Goal: Information Seeking & Learning: Learn about a topic

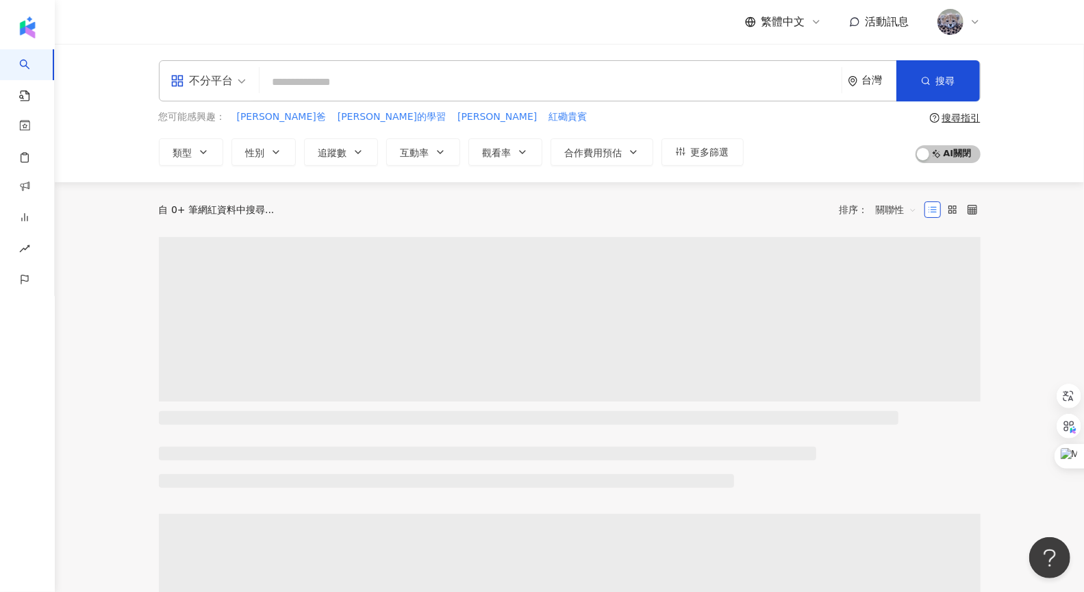
click at [200, 137] on div "您可能感興趣： [PERSON_NAME]爸 [PERSON_NAME]的學習 [PERSON_NAME] 紅磡貴賓 類型 性別 追蹤數 互動率 觀看率 合作…" at bounding box center [451, 138] width 585 height 56
click at [190, 151] on span "類型" at bounding box center [182, 152] width 19 height 11
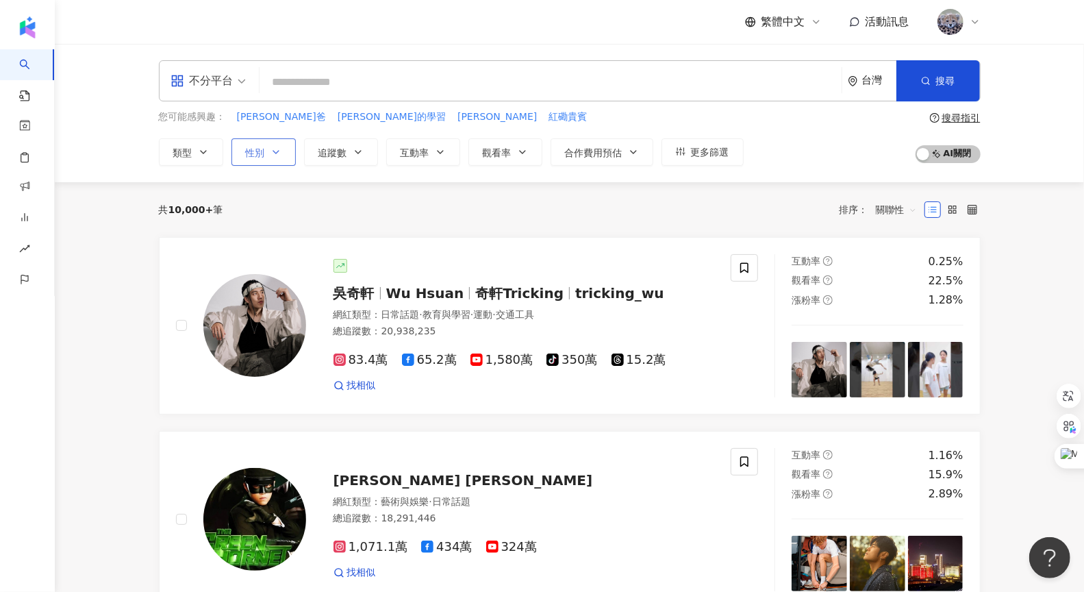
click at [276, 153] on icon "button" at bounding box center [276, 152] width 11 height 11
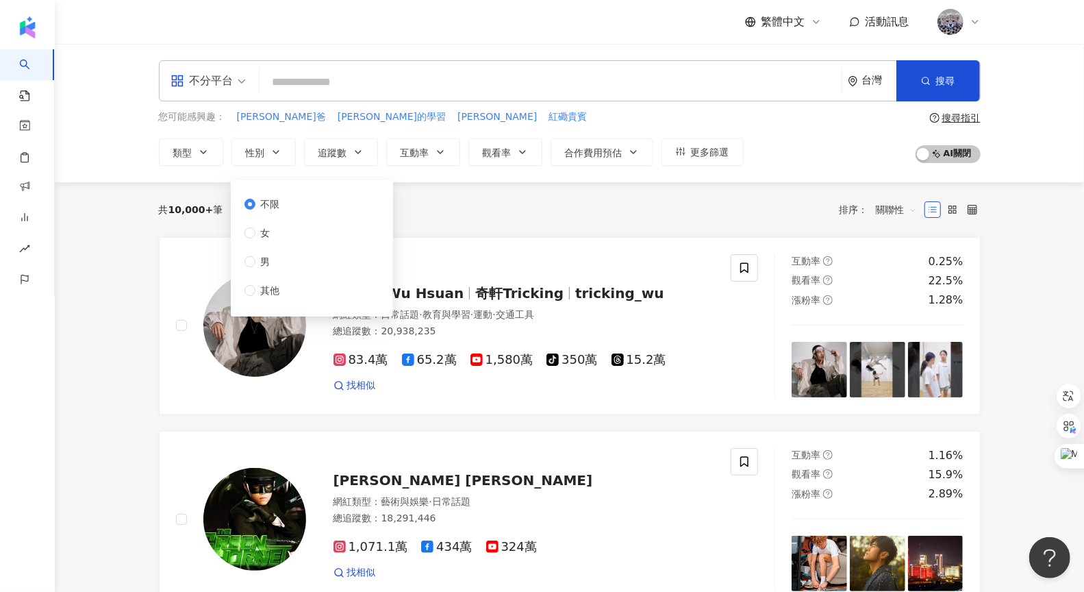
click at [596, 211] on div "共 10,000+ 筆 排序： 關聯性" at bounding box center [570, 210] width 822 height 22
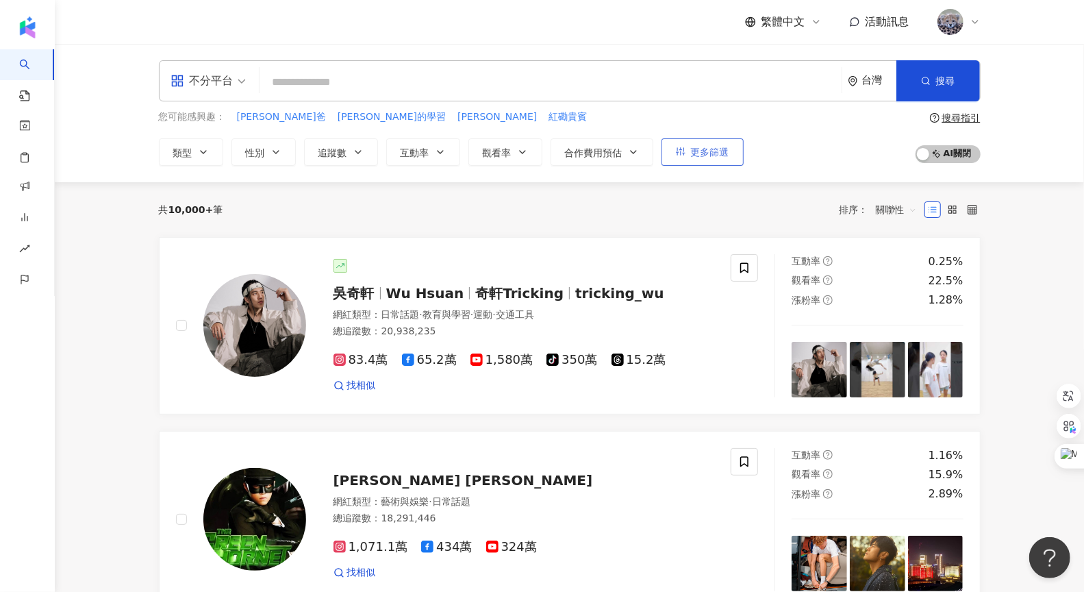
click at [685, 155] on button "更多篩選" at bounding box center [703, 151] width 82 height 27
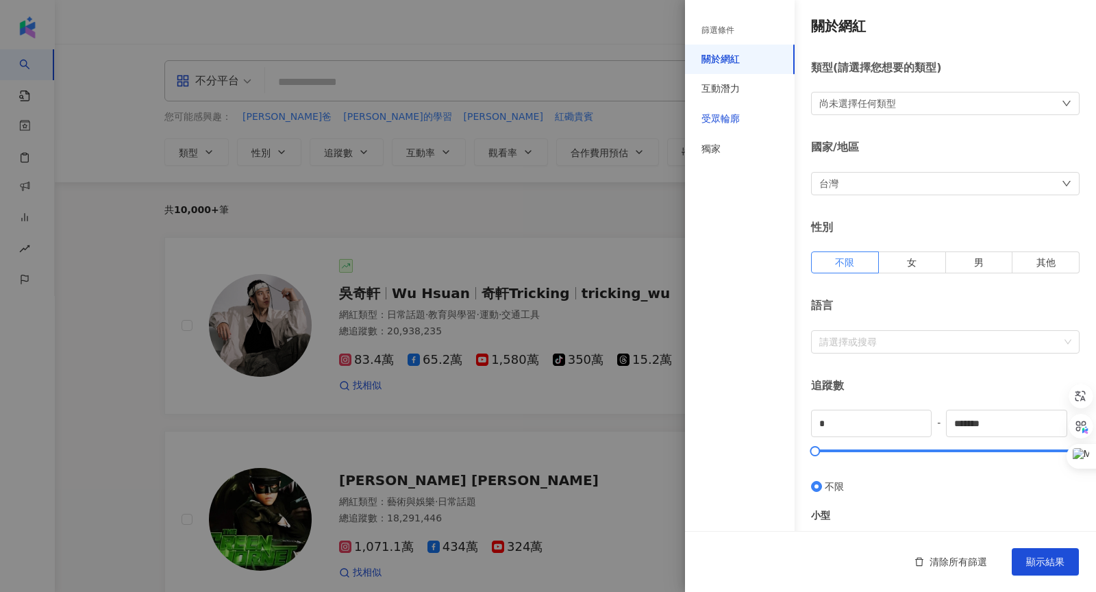
click at [725, 125] on div "受眾輪廓" at bounding box center [720, 119] width 38 height 14
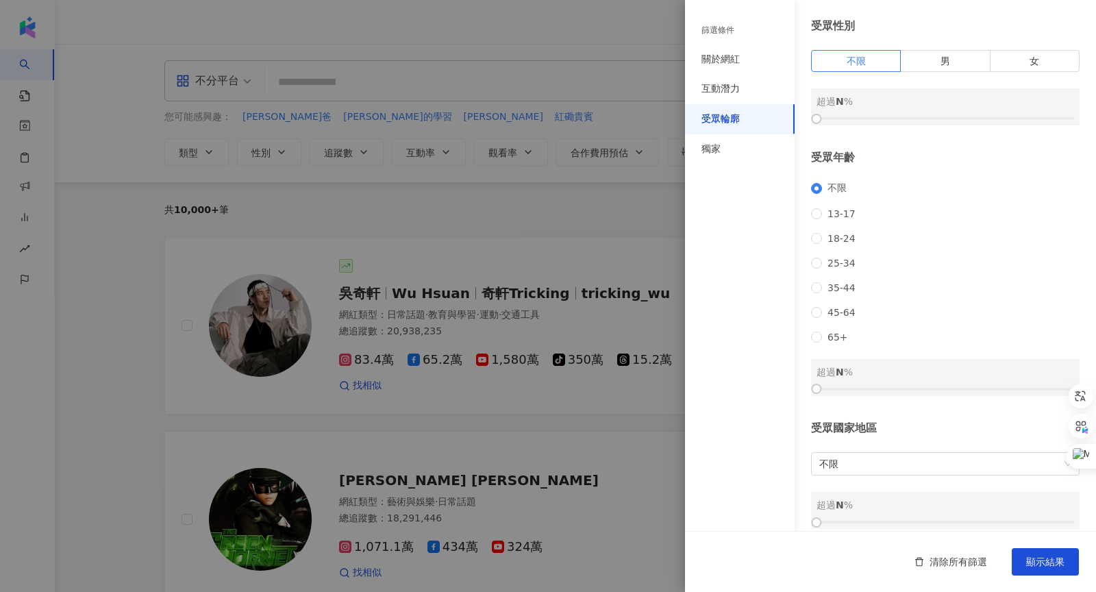
scroll to position [78, 0]
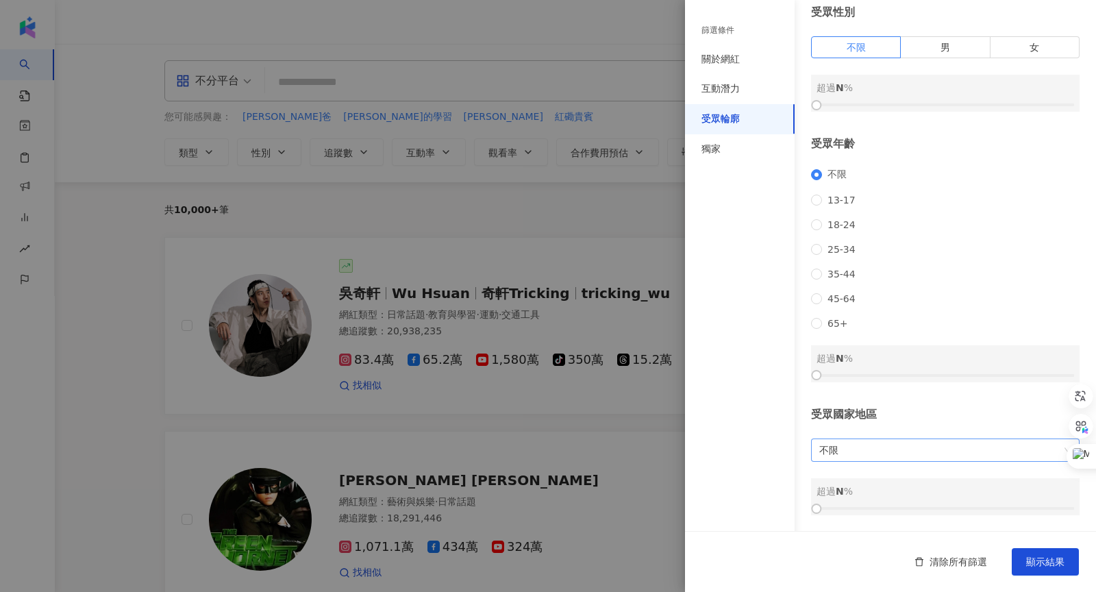
click at [919, 453] on span "不限" at bounding box center [945, 450] width 252 height 22
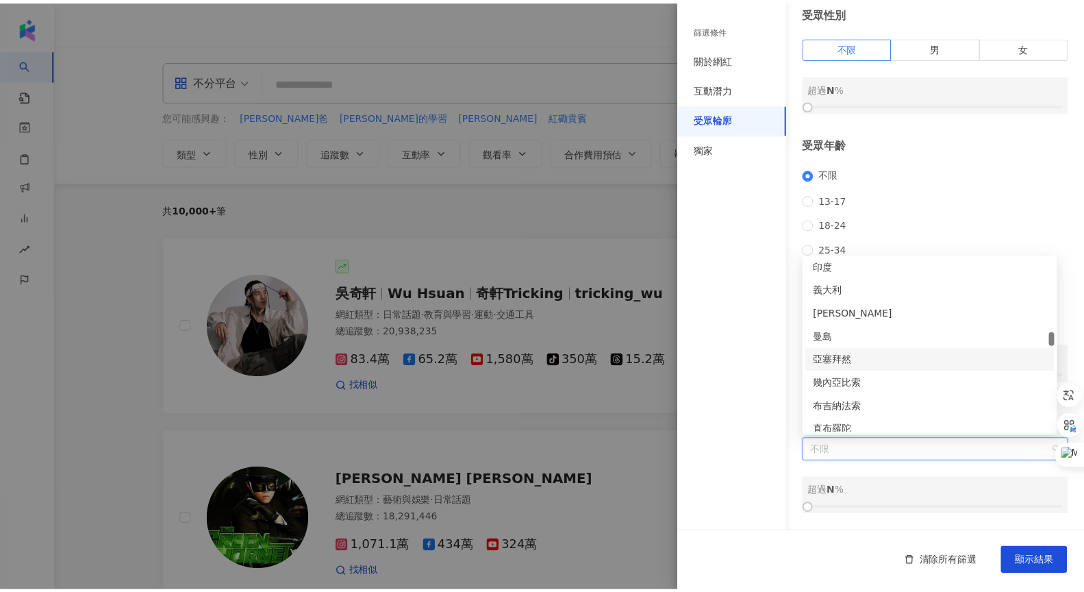
scroll to position [2193, 0]
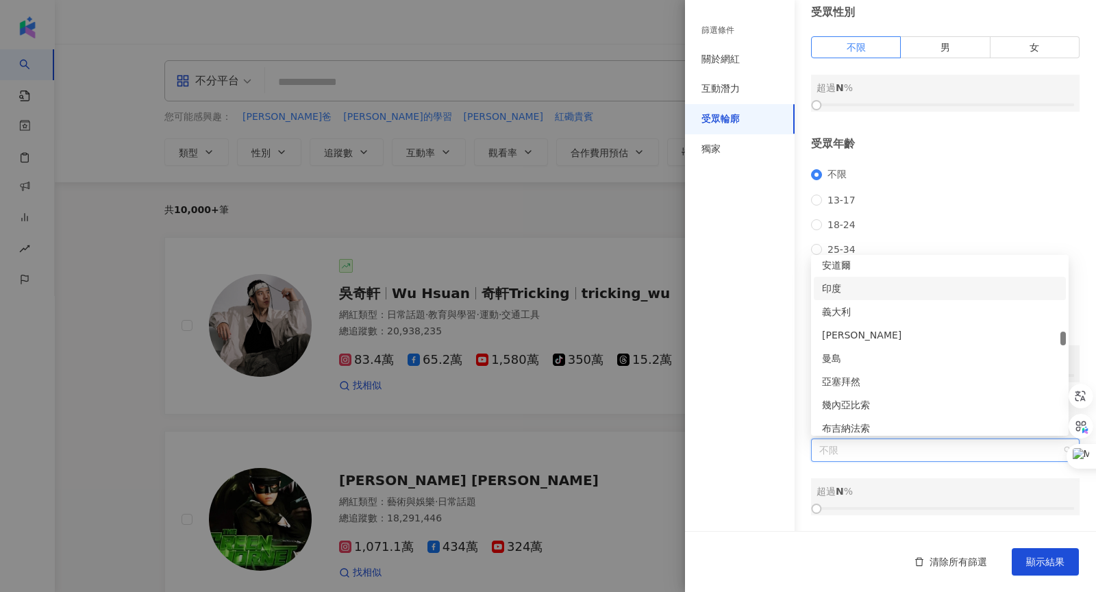
click at [848, 294] on div "印度" at bounding box center [940, 288] width 236 height 15
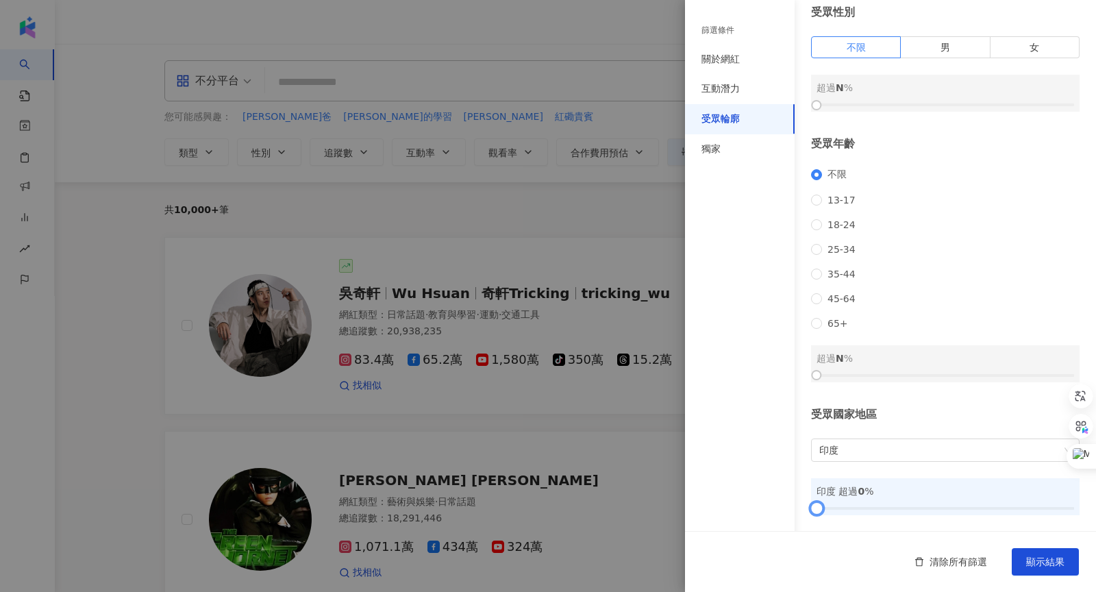
click at [831, 512] on div "印度 超過 0 %" at bounding box center [945, 496] width 268 height 37
drag, startPoint x: 815, startPoint y: 510, endPoint x: 890, endPoint y: 510, distance: 74.6
click at [890, 510] on div at bounding box center [894, 509] width 8 height 8
click at [1059, 558] on span "顯示結果" at bounding box center [1045, 561] width 38 height 11
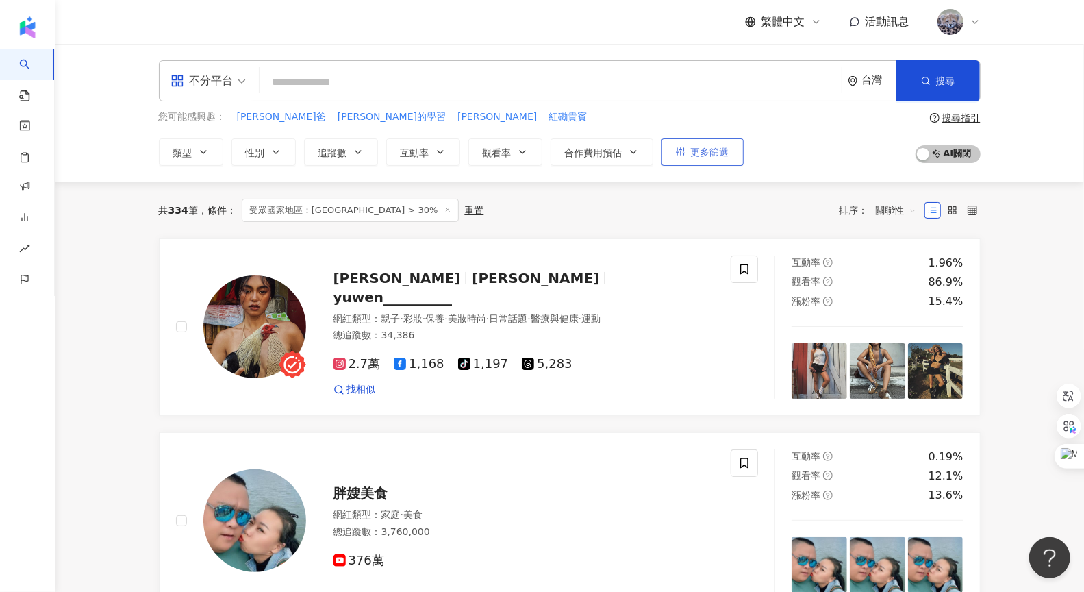
click at [692, 153] on span "更多篩選" at bounding box center [710, 152] width 38 height 11
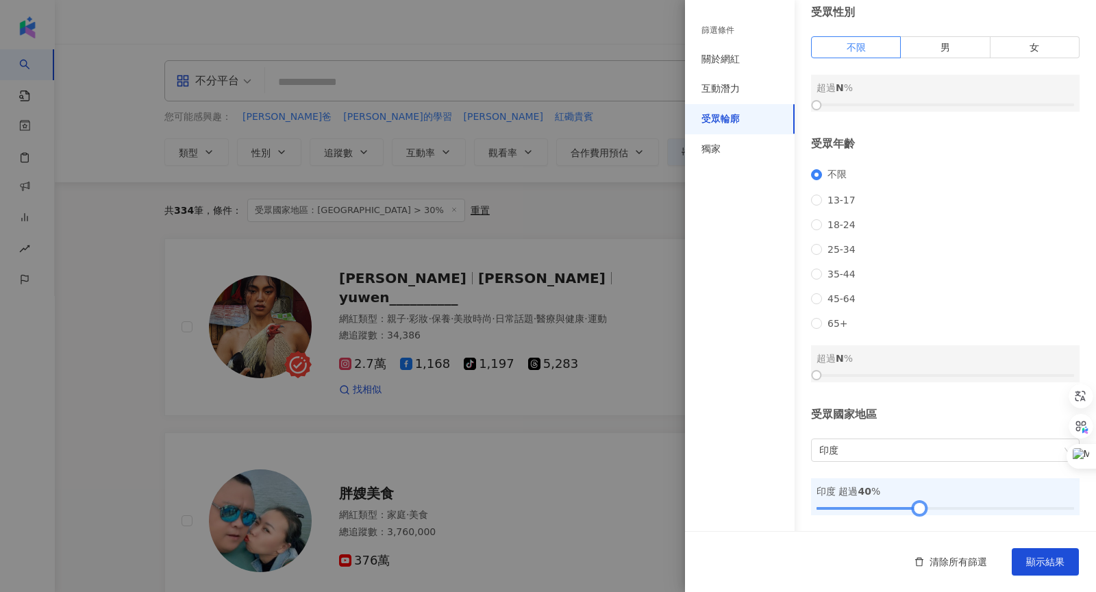
drag, startPoint x: 898, startPoint y: 507, endPoint x: 922, endPoint y: 508, distance: 24.0
click at [922, 508] on div at bounding box center [920, 509] width 8 height 8
click at [1038, 555] on button "顯示結果" at bounding box center [1044, 561] width 67 height 27
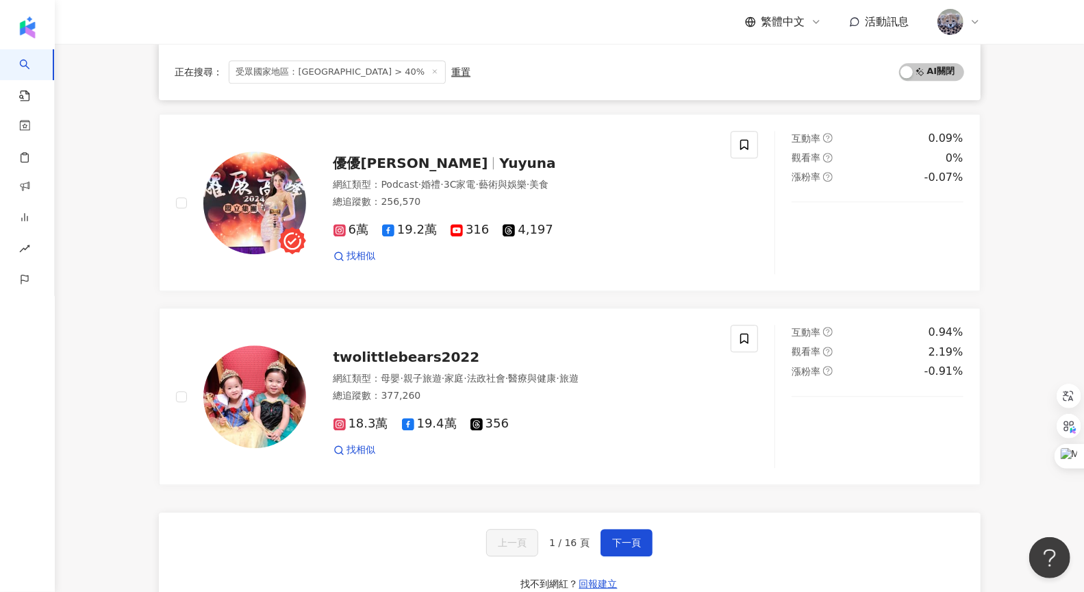
scroll to position [2085, 0]
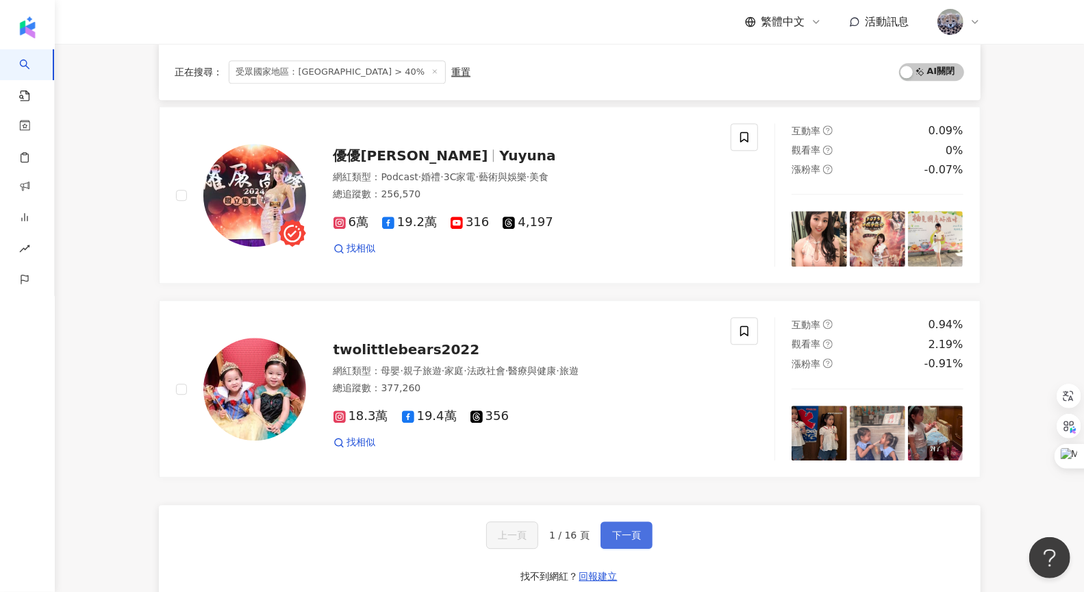
click at [620, 521] on button "下一頁" at bounding box center [627, 534] width 52 height 27
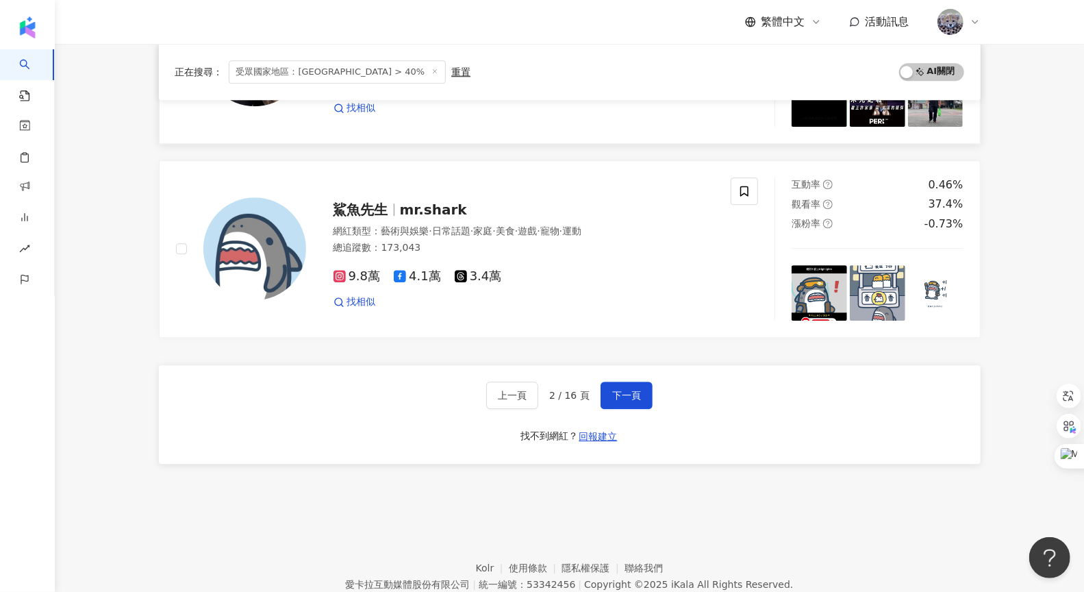
scroll to position [2413, 0]
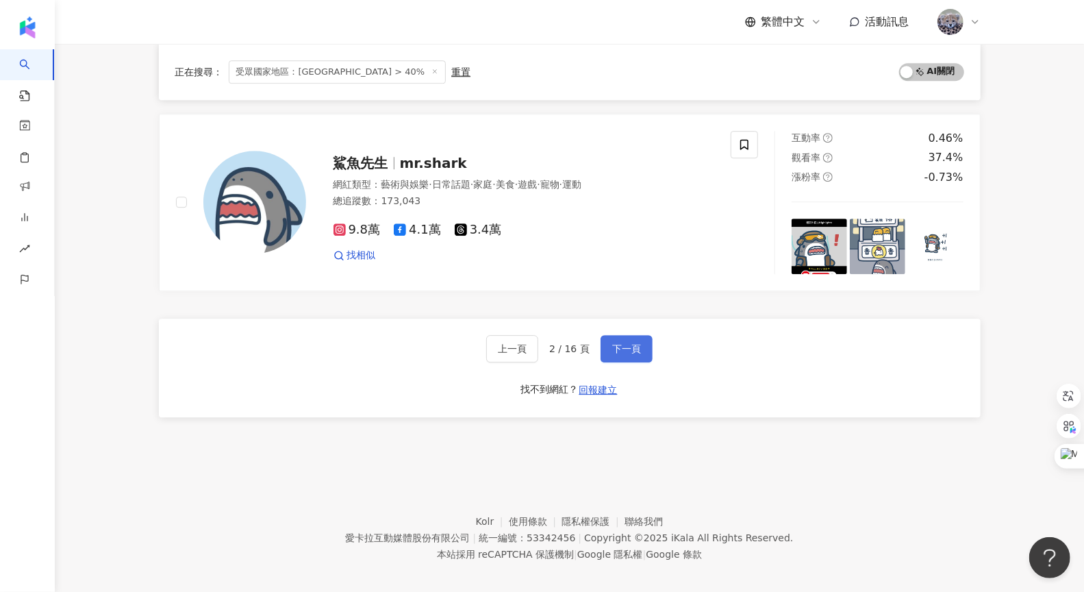
click at [614, 343] on span "下一頁" at bounding box center [626, 348] width 29 height 11
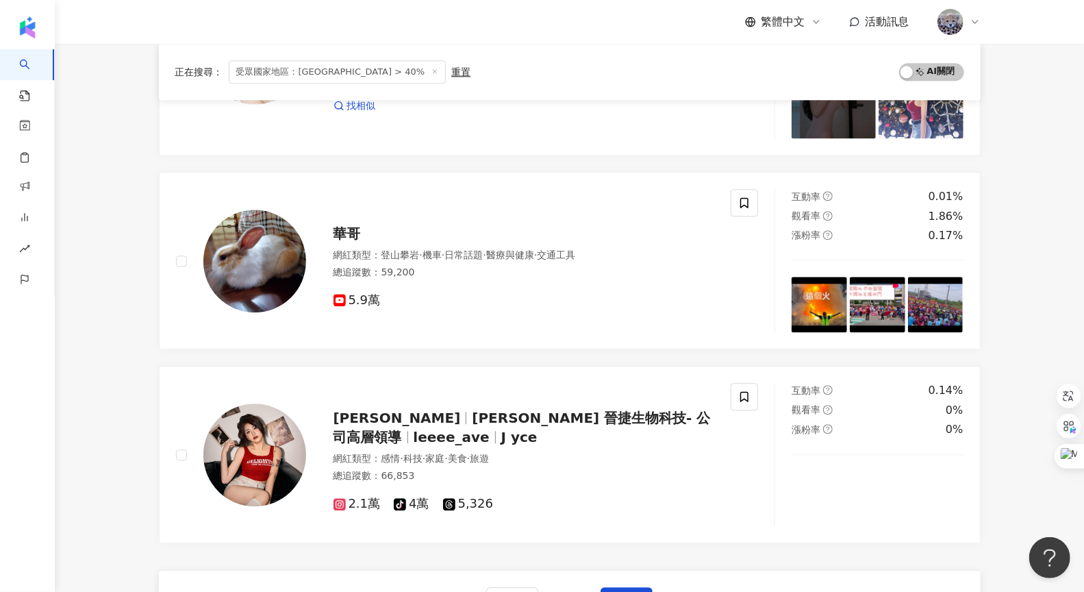
scroll to position [2354, 0]
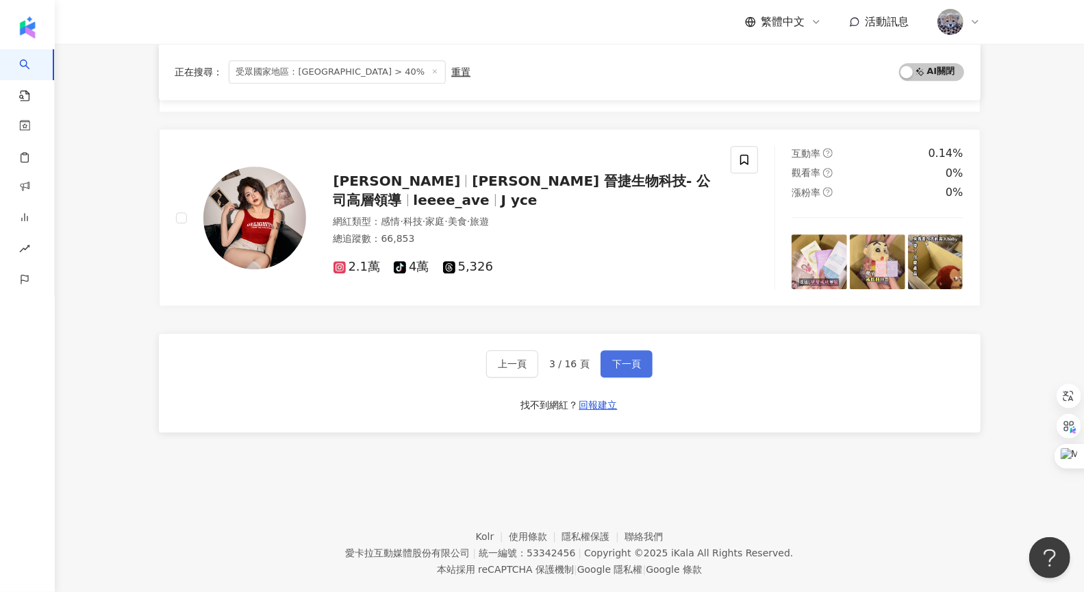
click at [620, 358] on span "下一頁" at bounding box center [626, 363] width 29 height 11
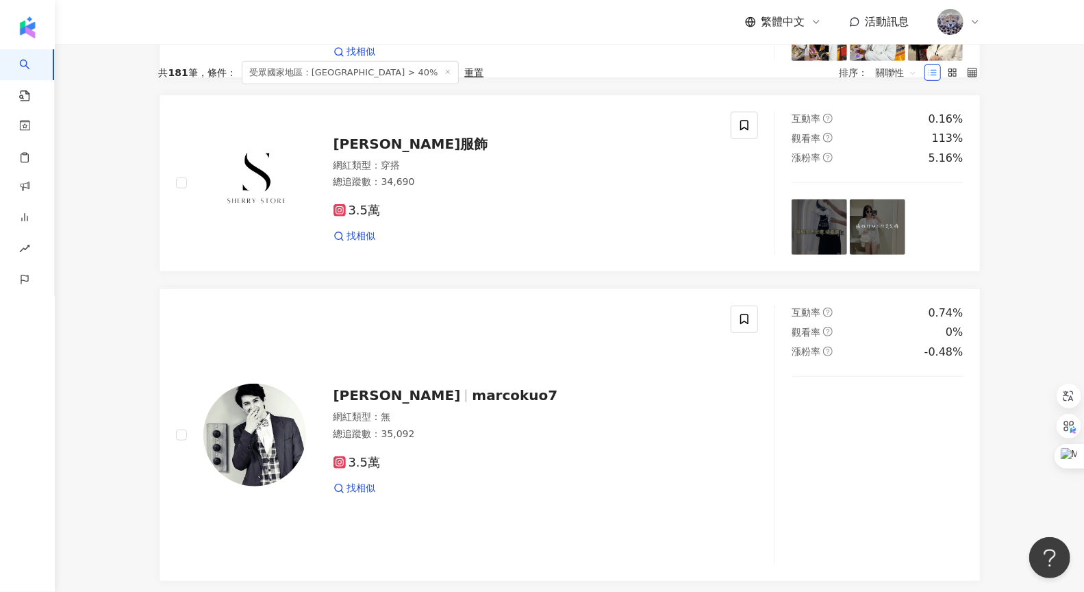
scroll to position [91, 0]
